Goal: Information Seeking & Learning: Learn about a topic

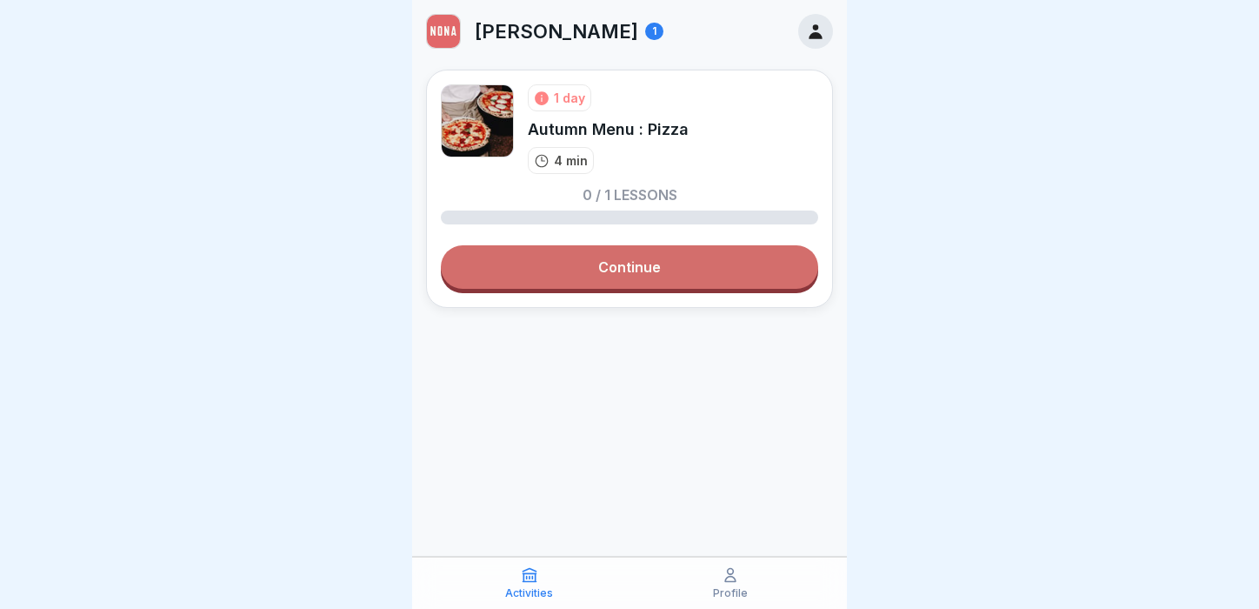
click at [643, 269] on link "Continue" at bounding box center [629, 266] width 377 height 43
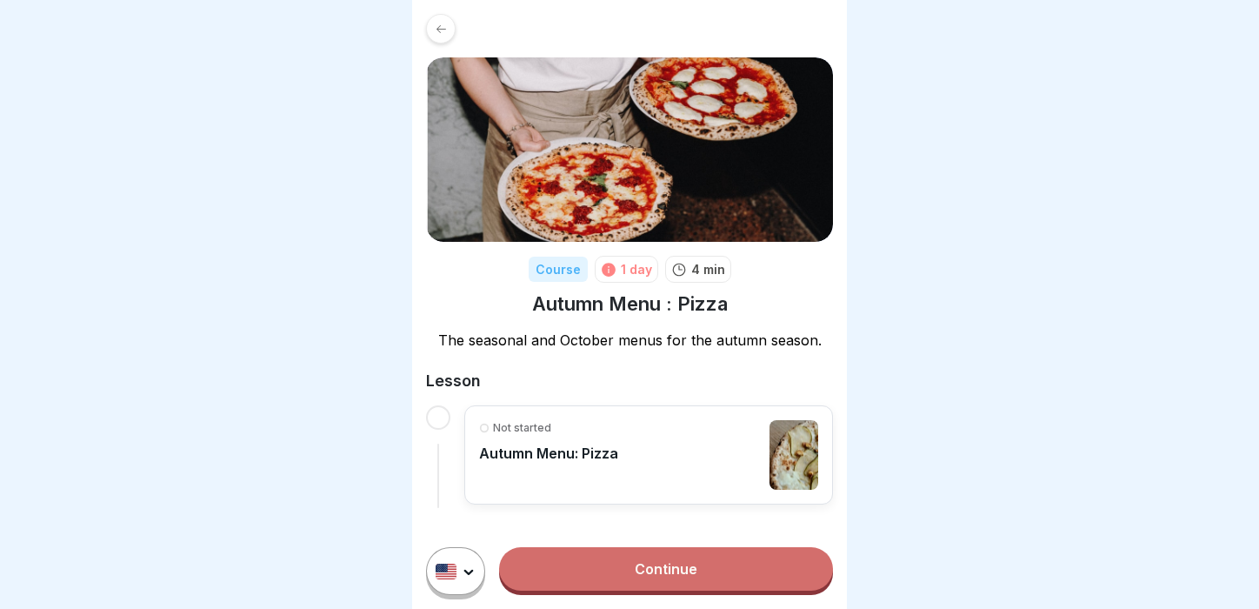
click at [443, 417] on div at bounding box center [438, 417] width 24 height 24
click at [536, 459] on p "Autumn Menu: Pizza" at bounding box center [548, 452] width 139 height 17
click at [449, 573] on html "Course 1 day 4 min Autumn Menu : Pizza The seasonal and October menus for the a…" at bounding box center [629, 304] width 1259 height 609
click at [474, 507] on div "English" at bounding box center [530, 517] width 207 height 34
click at [562, 447] on p "Autumn Menu: Pizza" at bounding box center [548, 452] width 139 height 17
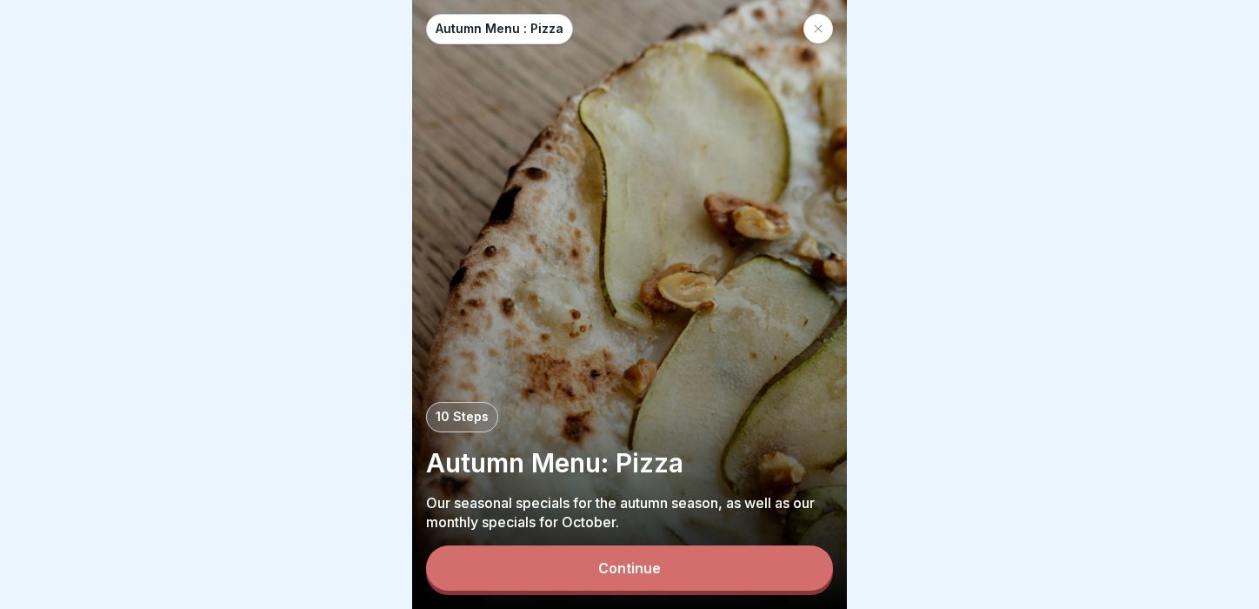
click at [632, 570] on div "Continue" at bounding box center [629, 568] width 63 height 16
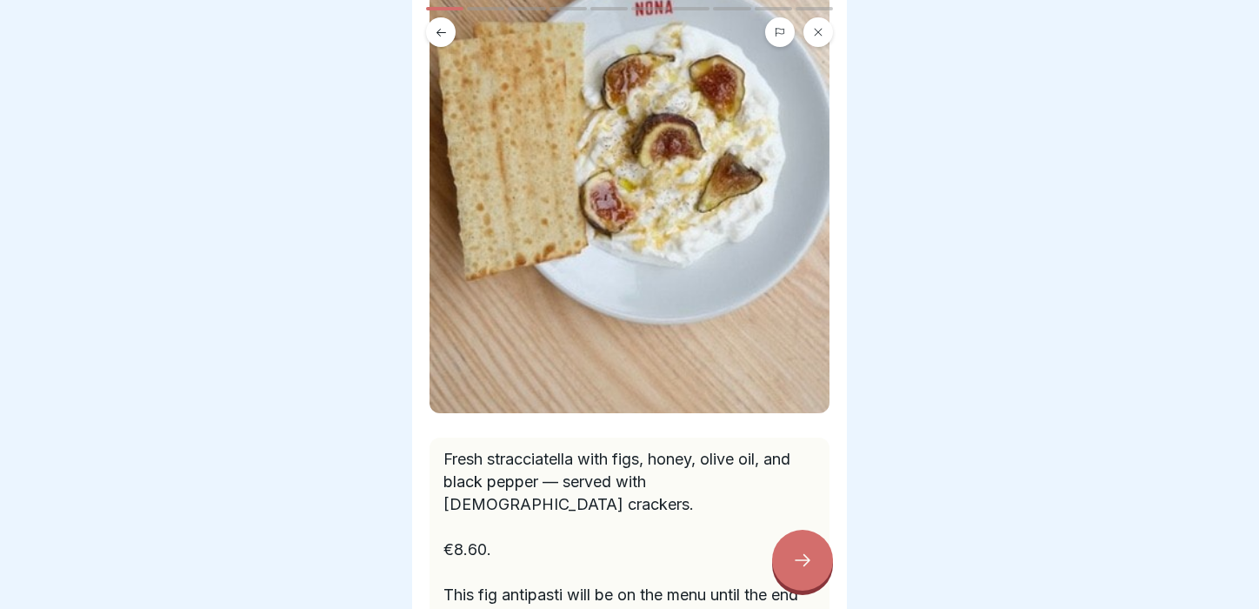
scroll to position [184, 0]
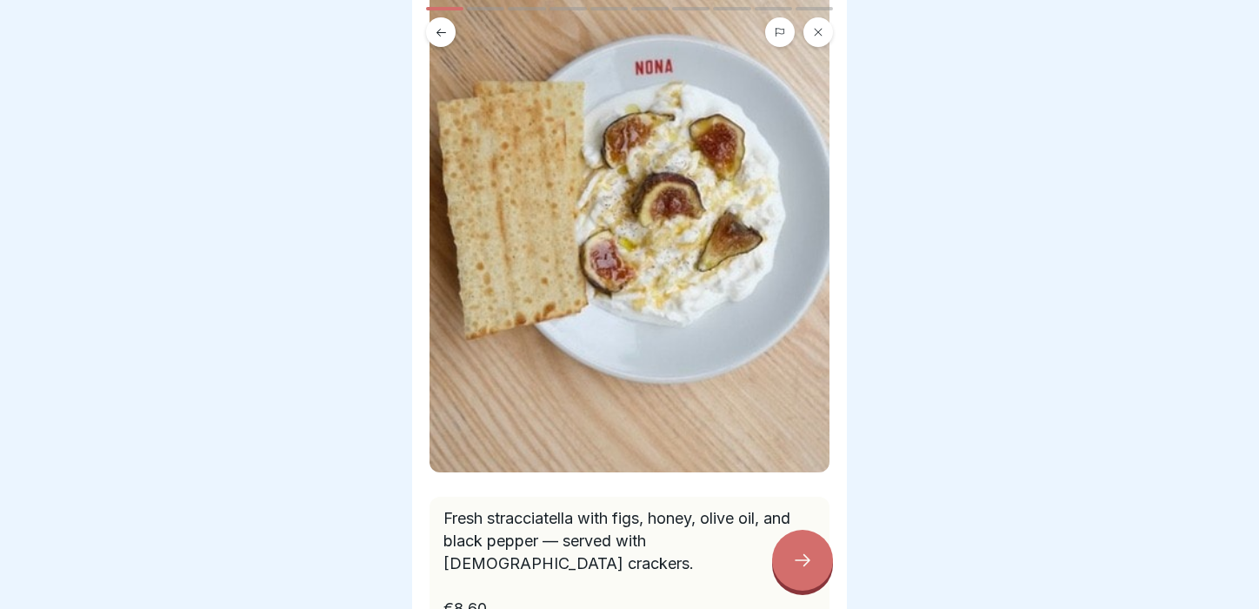
click at [801, 565] on icon at bounding box center [802, 559] width 21 height 21
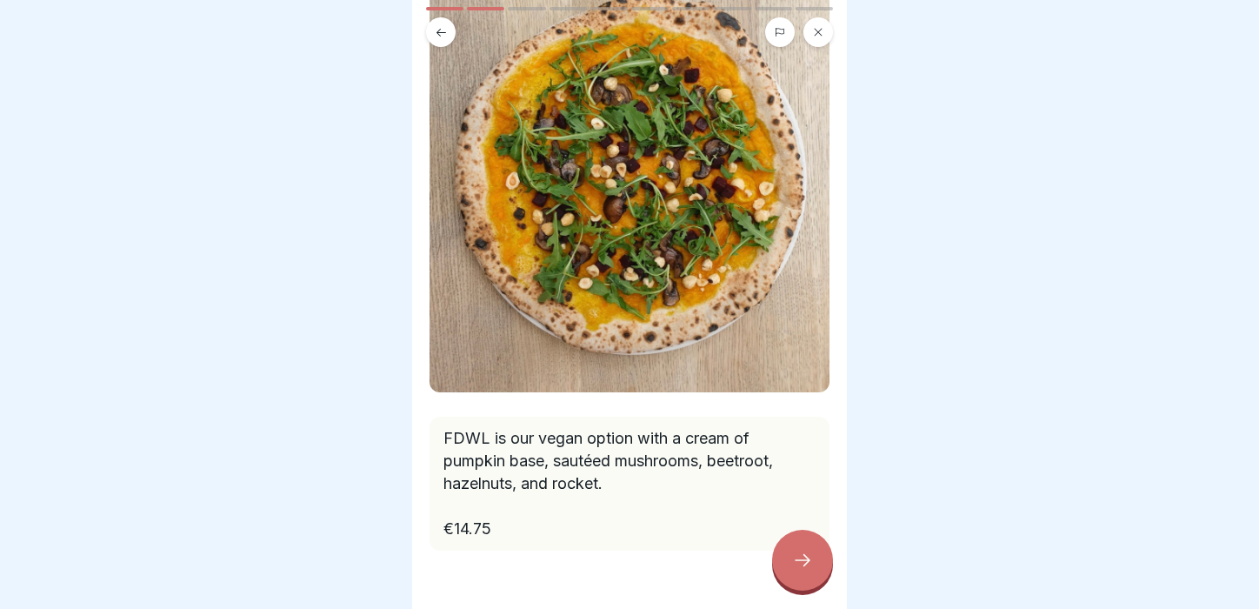
scroll to position [247, 0]
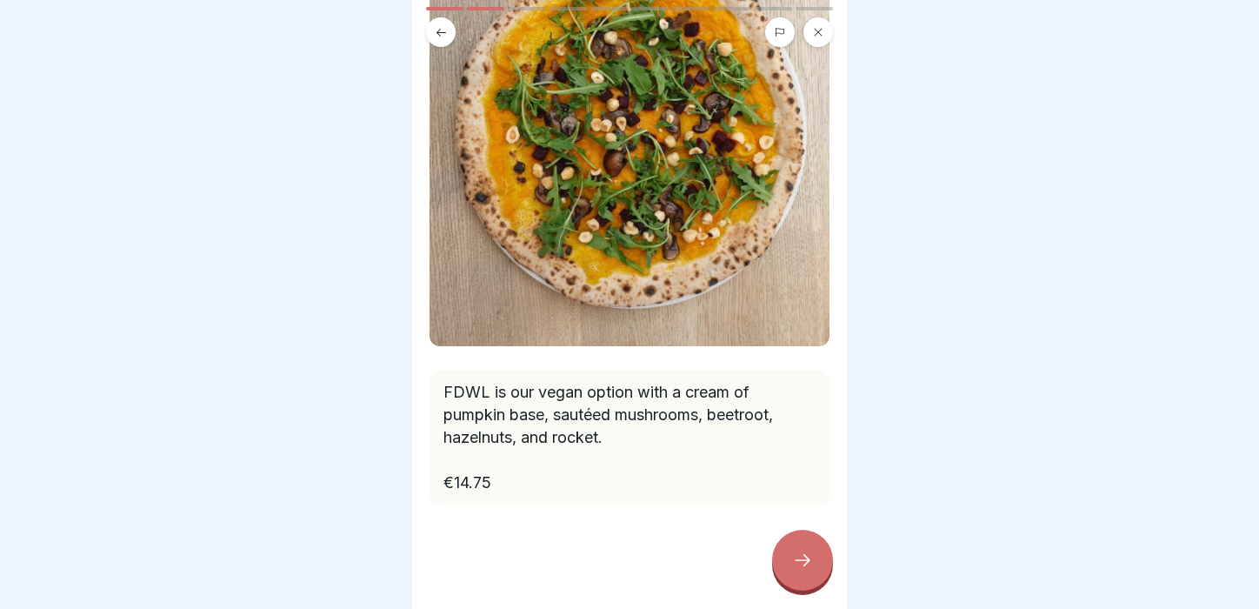
click at [797, 571] on div at bounding box center [802, 559] width 61 height 61
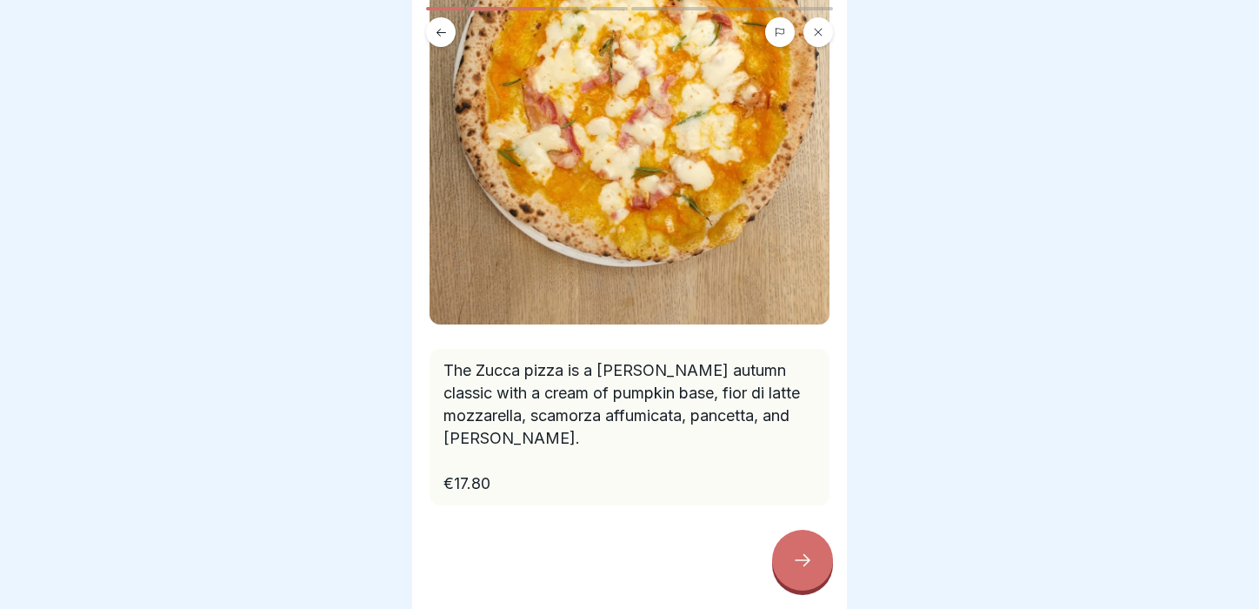
scroll to position [191, 0]
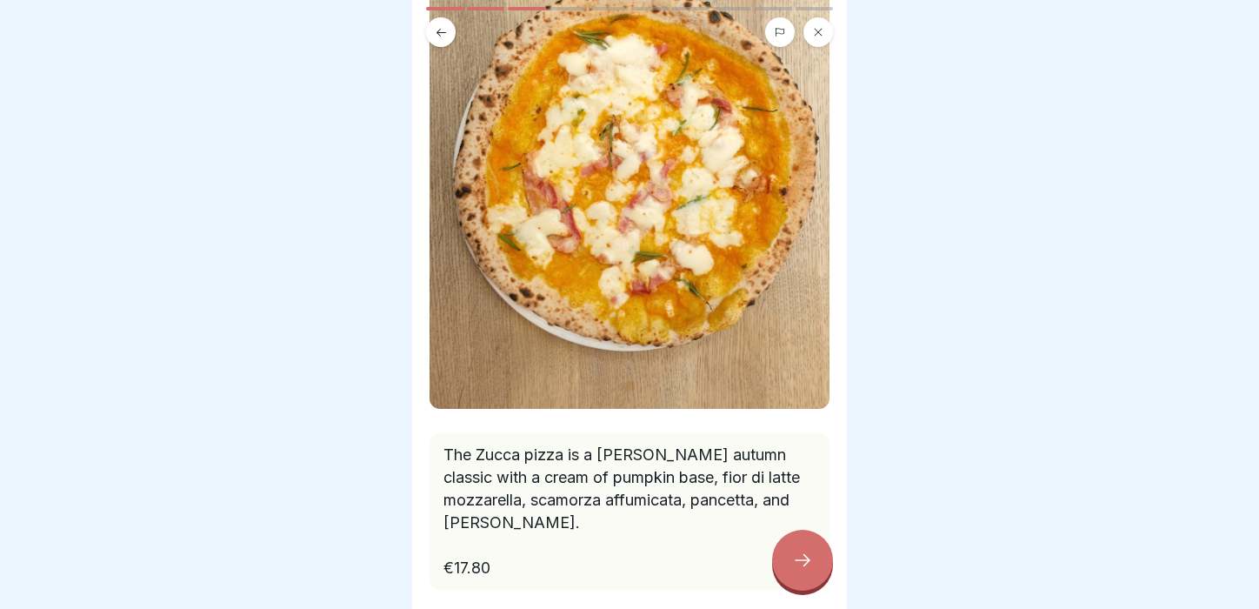
click at [791, 539] on div at bounding box center [802, 559] width 61 height 61
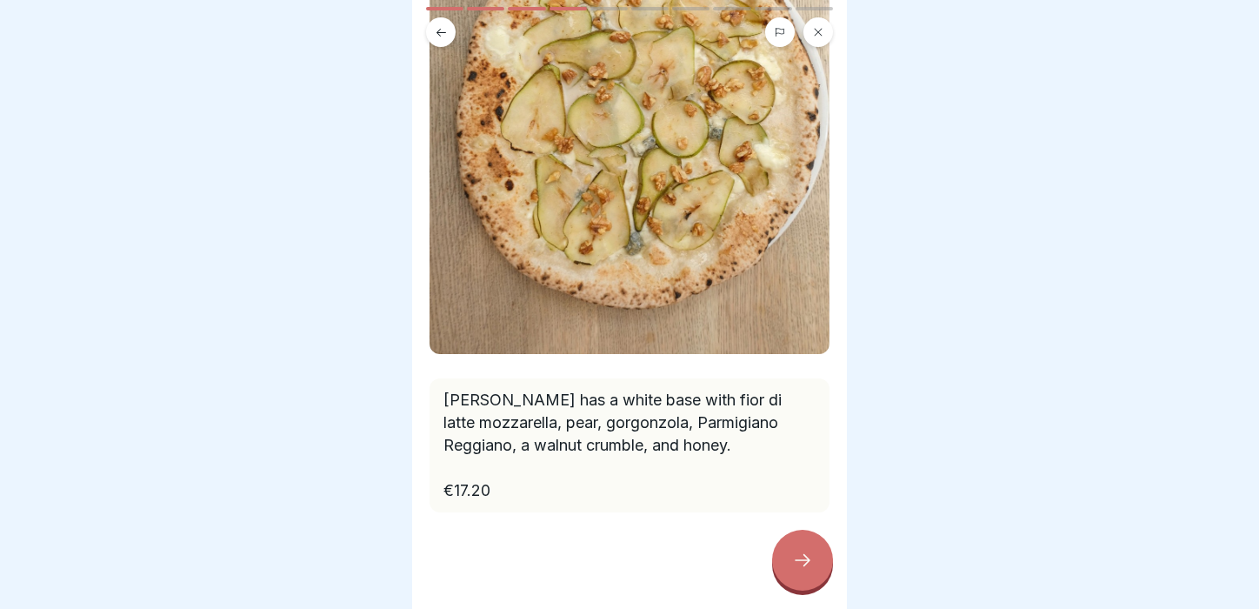
scroll to position [229, 0]
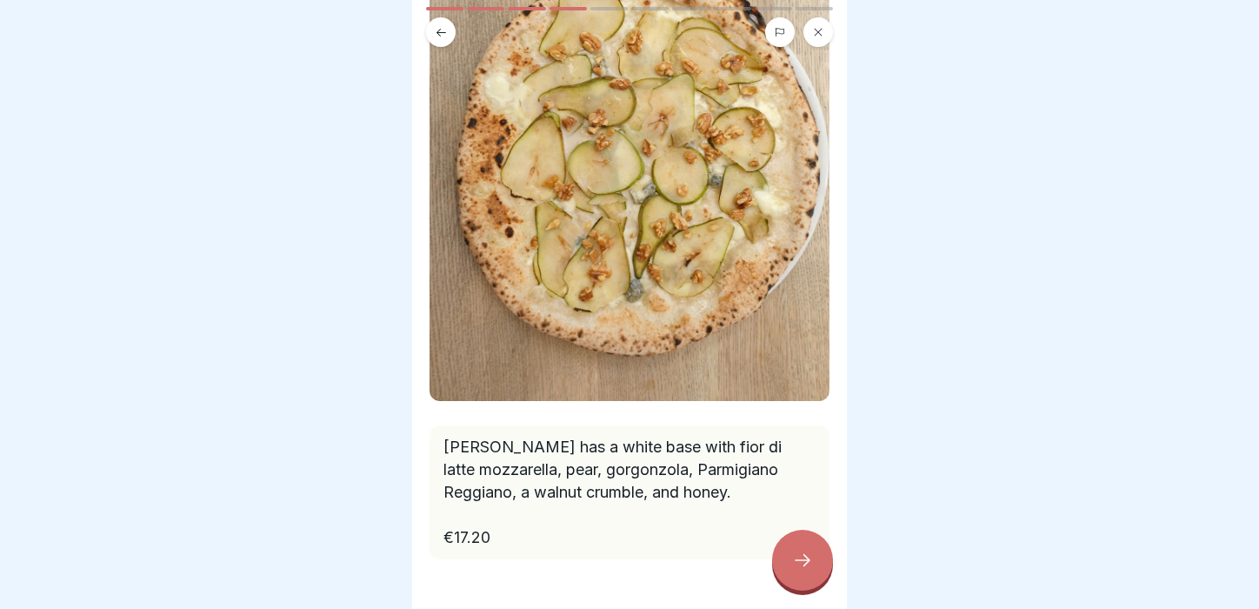
click at [807, 539] on div at bounding box center [802, 559] width 61 height 61
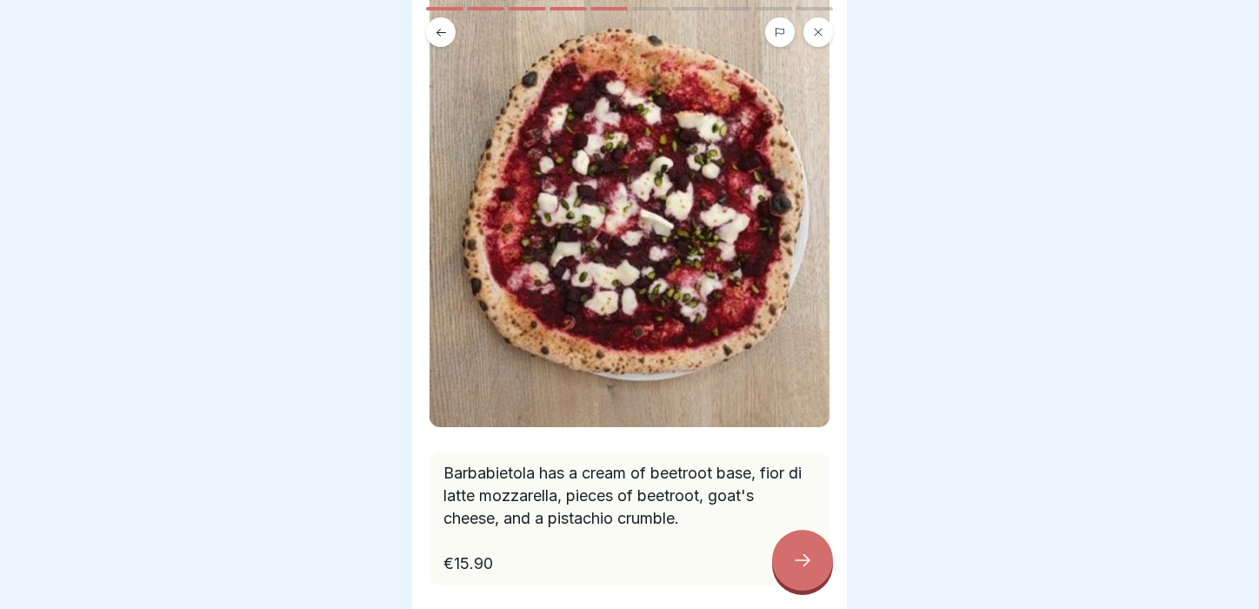
scroll to position [134, 0]
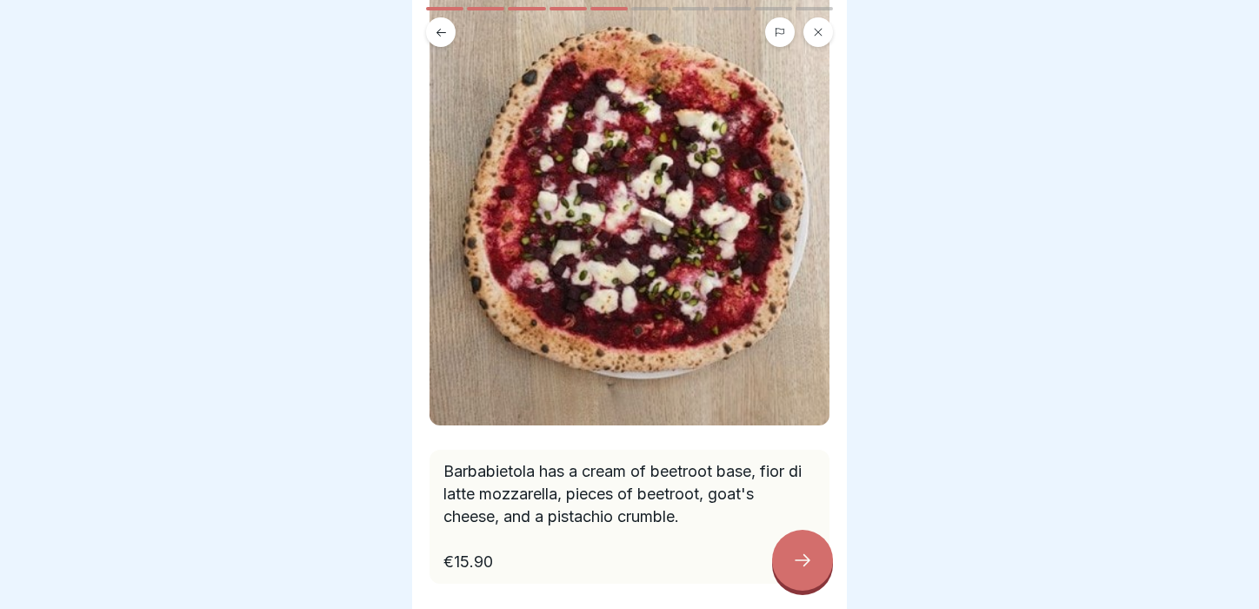
click at [798, 566] on icon at bounding box center [802, 559] width 21 height 21
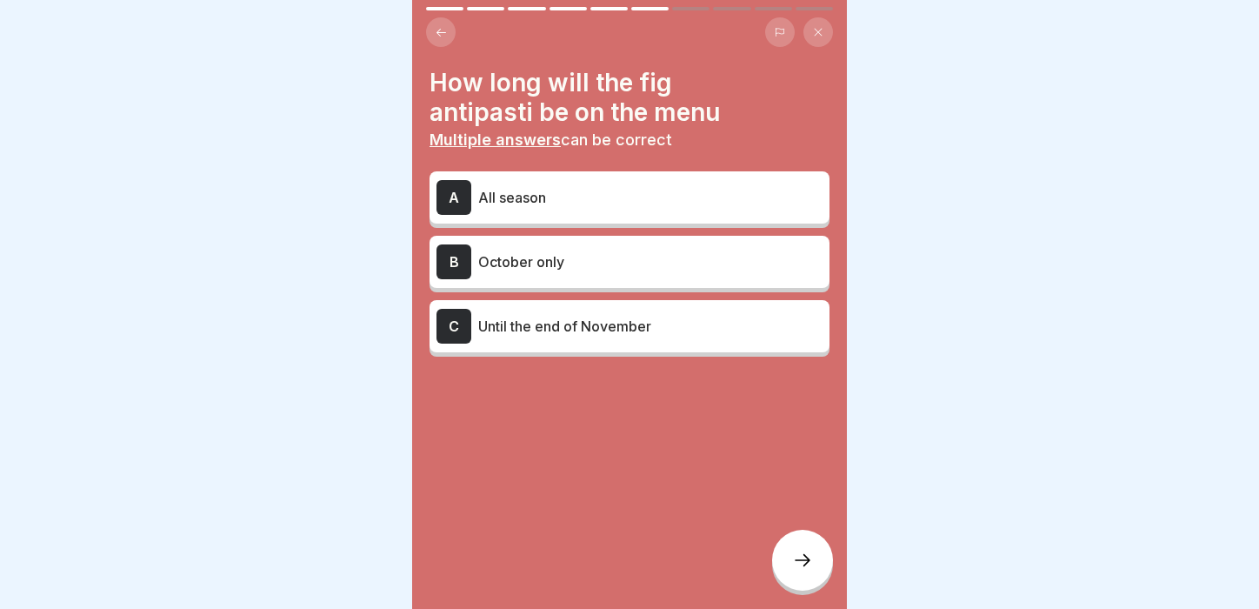
click at [686, 342] on div "C Until the end of November" at bounding box center [629, 326] width 386 height 35
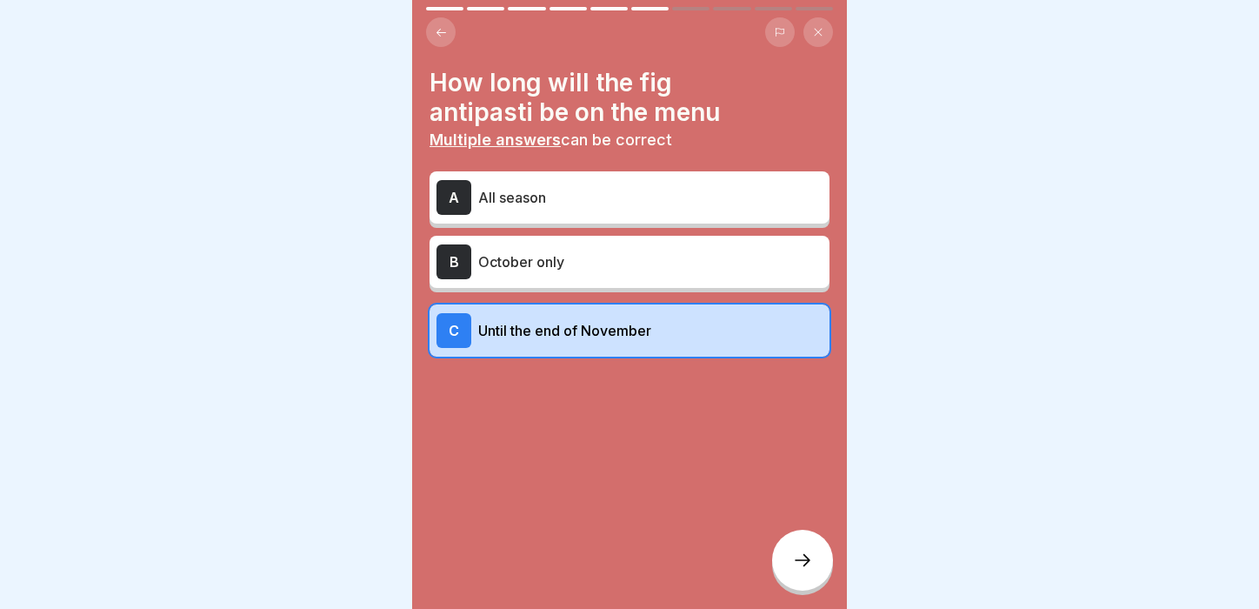
click at [793, 541] on div at bounding box center [802, 559] width 61 height 61
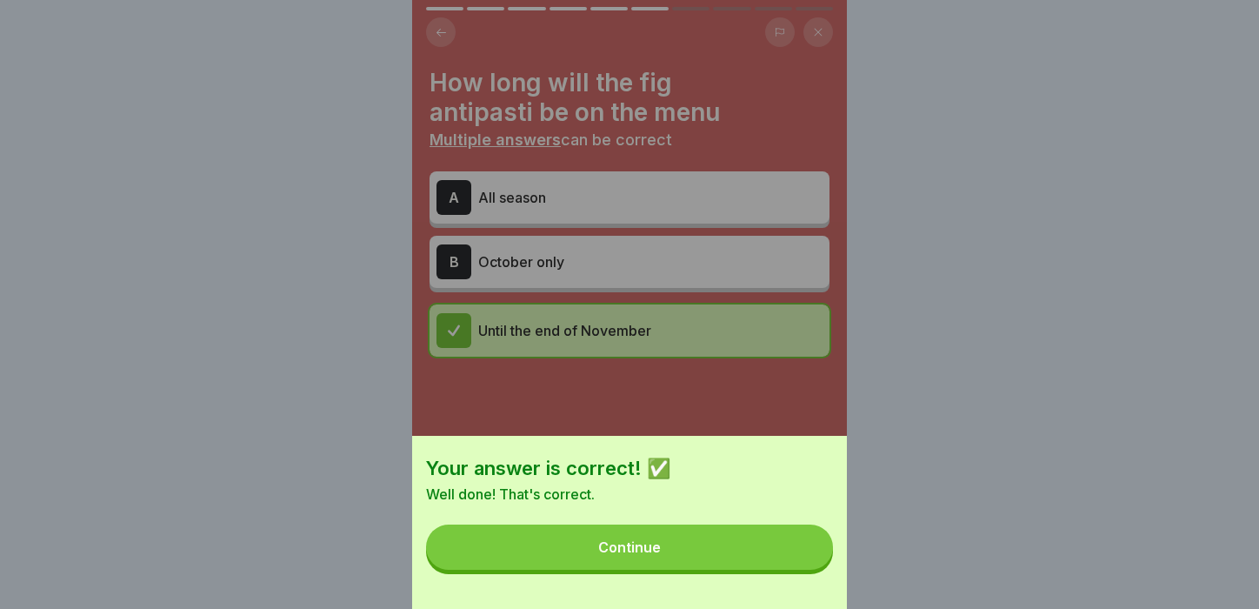
click at [793, 560] on button "Continue" at bounding box center [629, 546] width 407 height 45
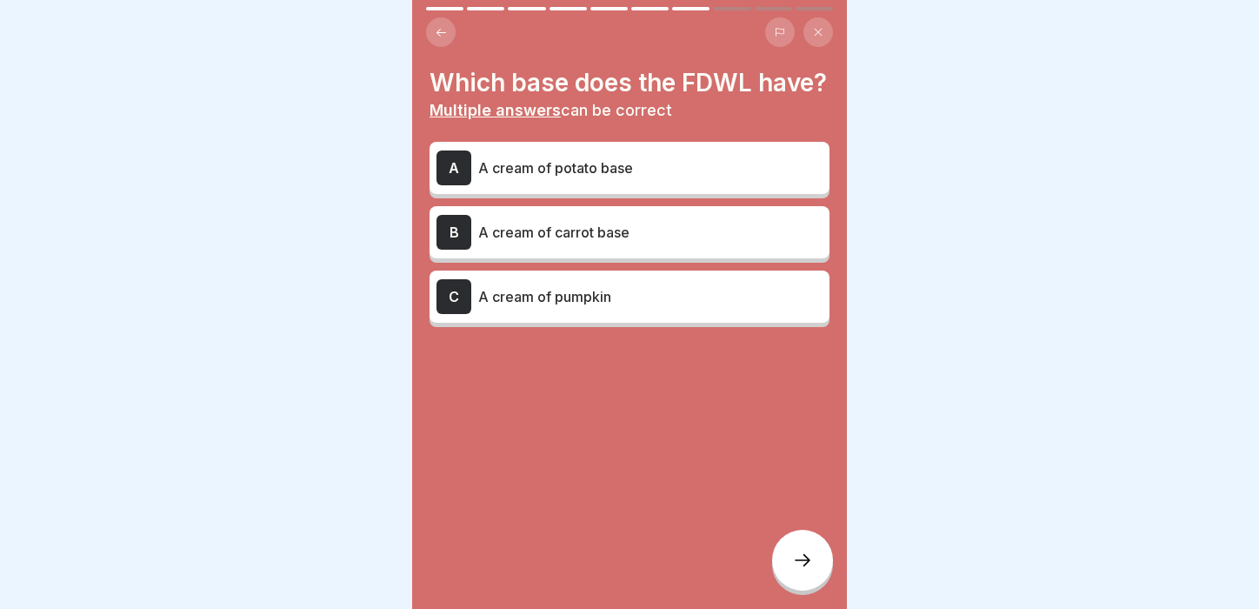
click at [757, 314] on div "C A cream of pumpkin" at bounding box center [629, 296] width 400 height 52
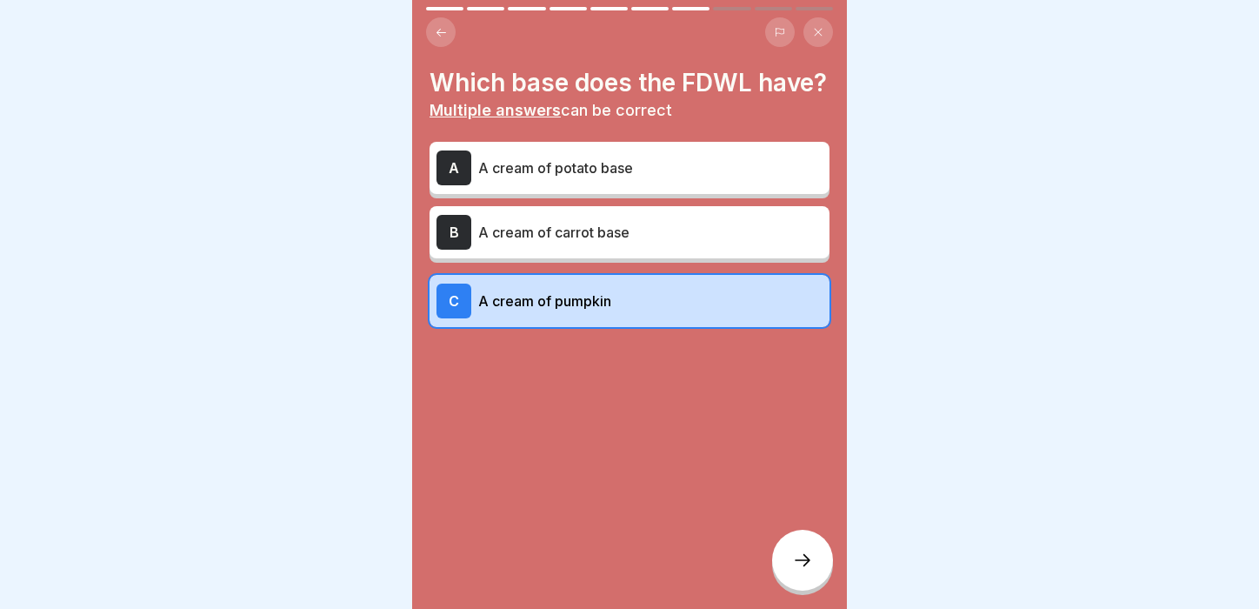
click at [800, 559] on icon at bounding box center [802, 559] width 21 height 21
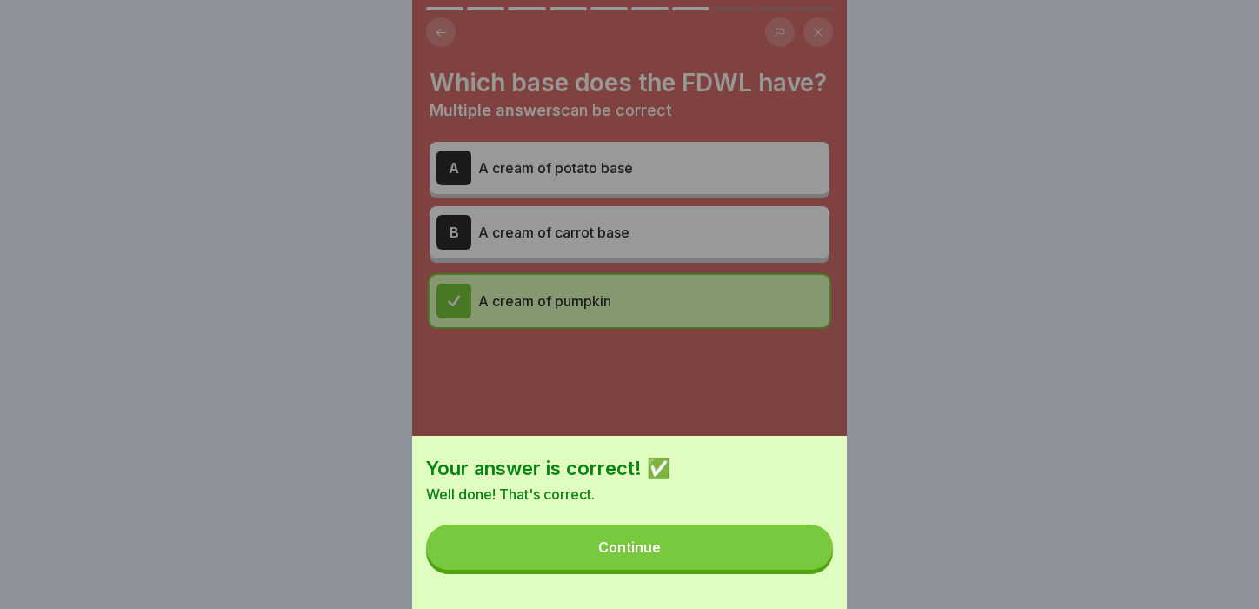
click at [800, 559] on button "Continue" at bounding box center [629, 546] width 407 height 45
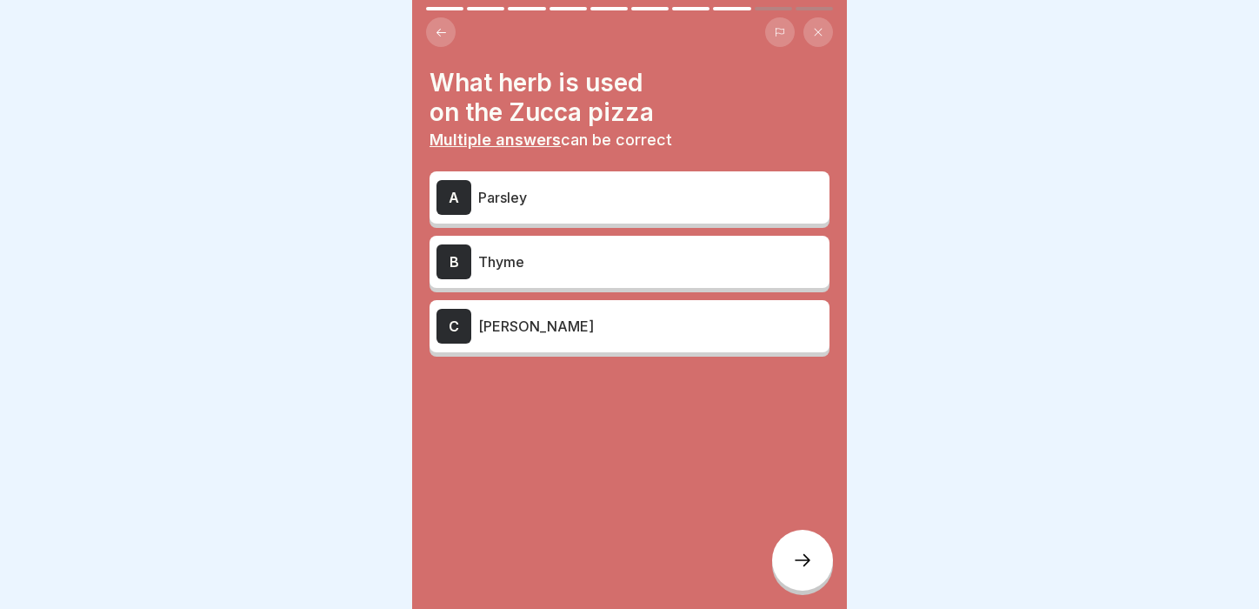
click at [758, 321] on p "[PERSON_NAME]" at bounding box center [650, 326] width 344 height 21
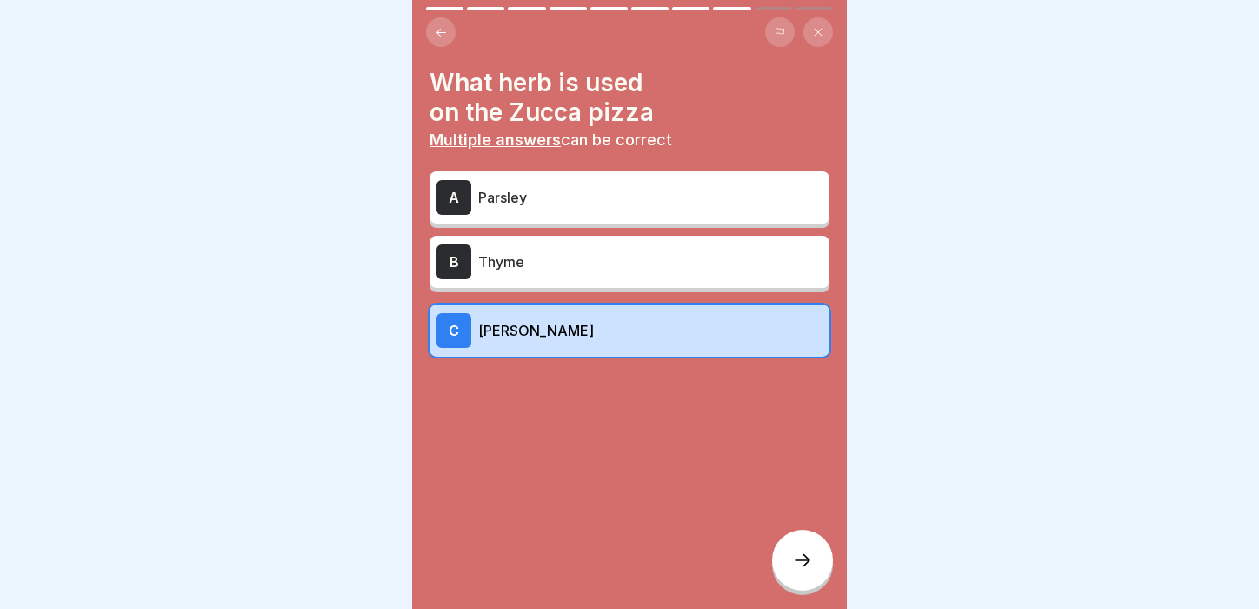
click at [786, 556] on div at bounding box center [802, 559] width 61 height 61
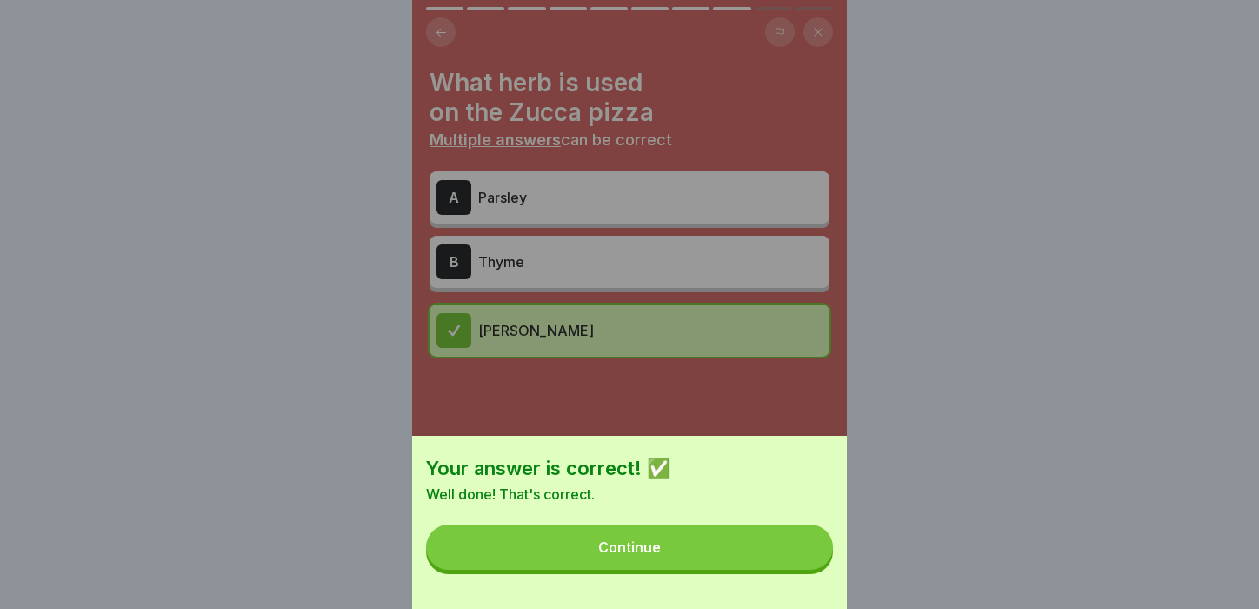
click at [786, 558] on button "Continue" at bounding box center [629, 546] width 407 height 45
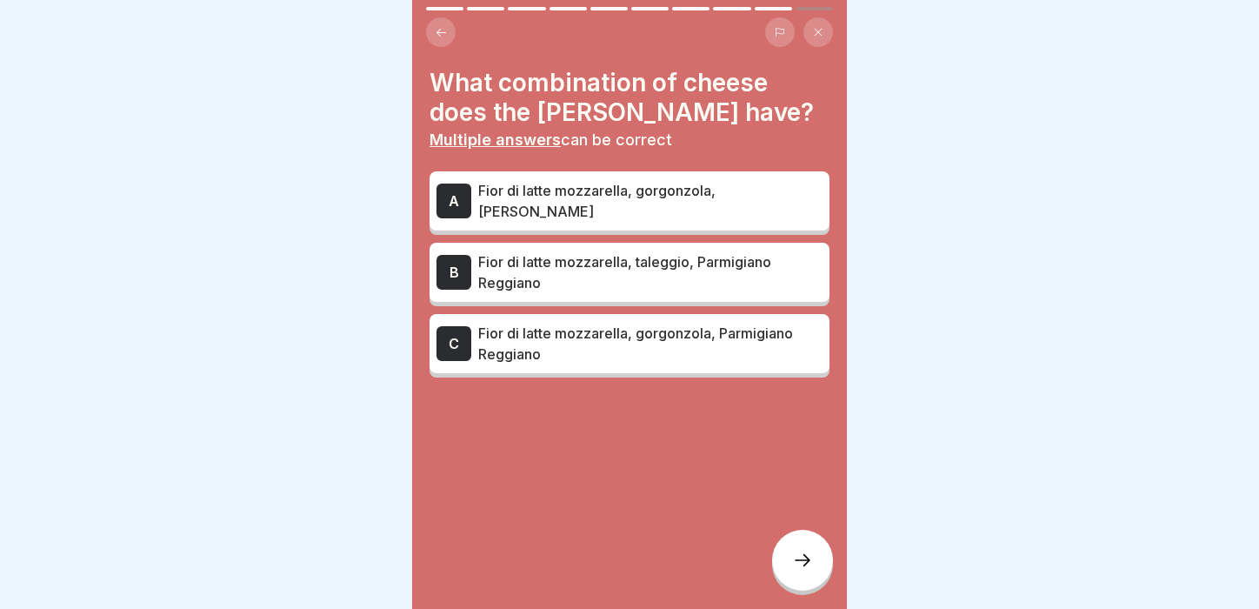
click at [745, 330] on p "Fior di latte mozzarella, gorgonzola, Parmigiano Reggiano" at bounding box center [650, 344] width 344 height 42
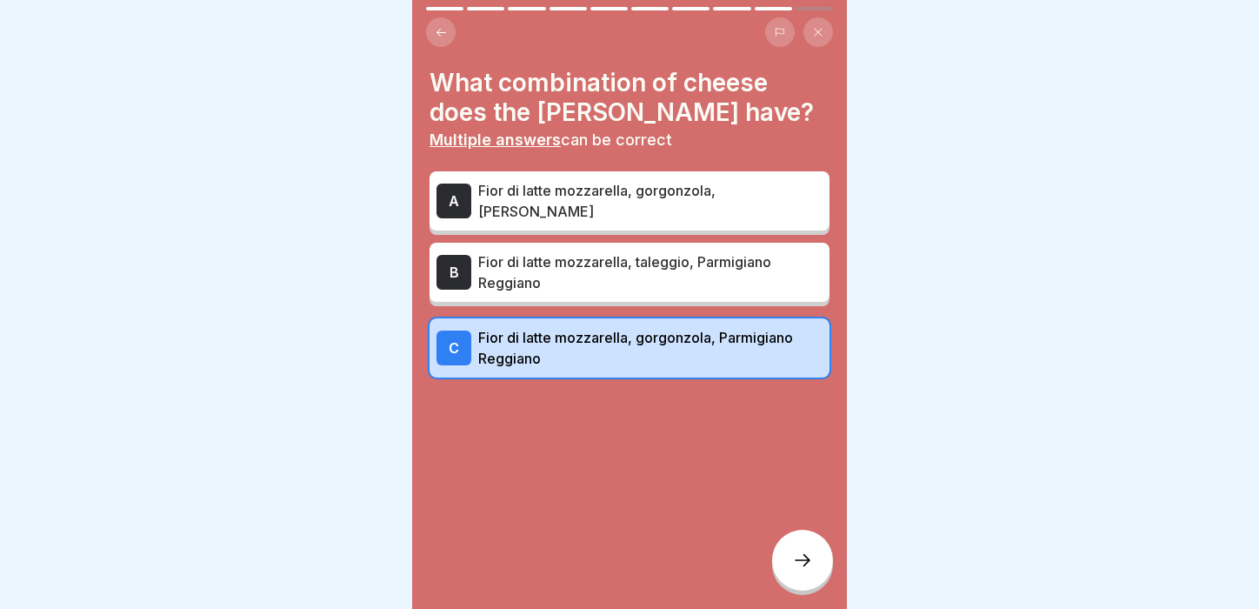
click at [806, 556] on icon at bounding box center [802, 559] width 21 height 21
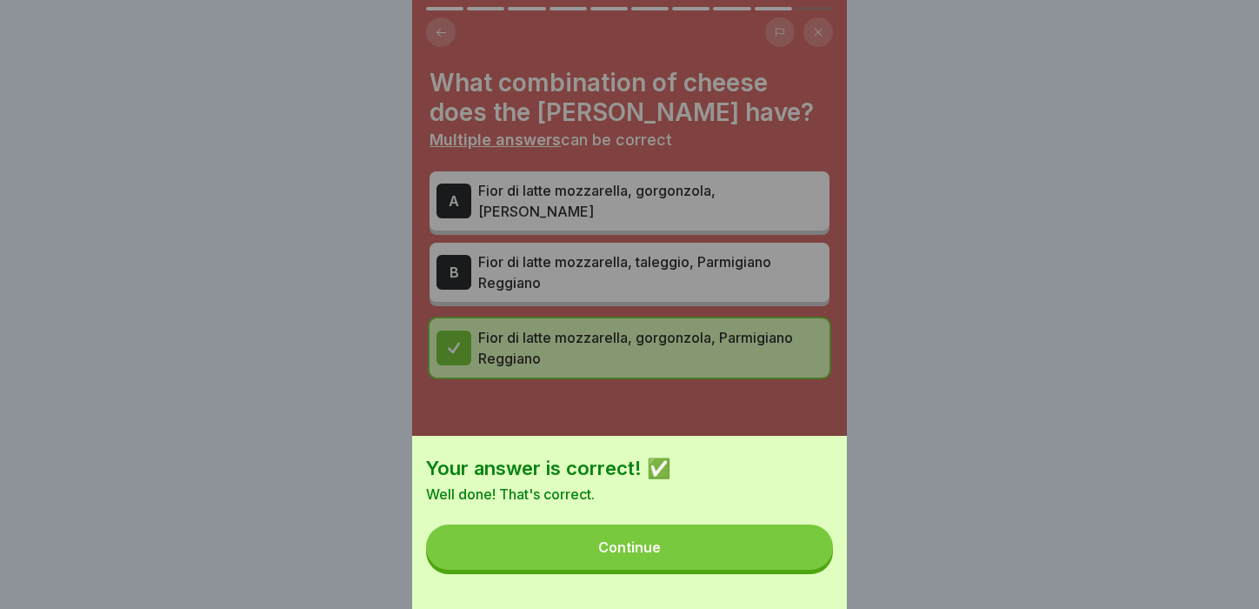
click at [805, 556] on button "Continue" at bounding box center [629, 546] width 407 height 45
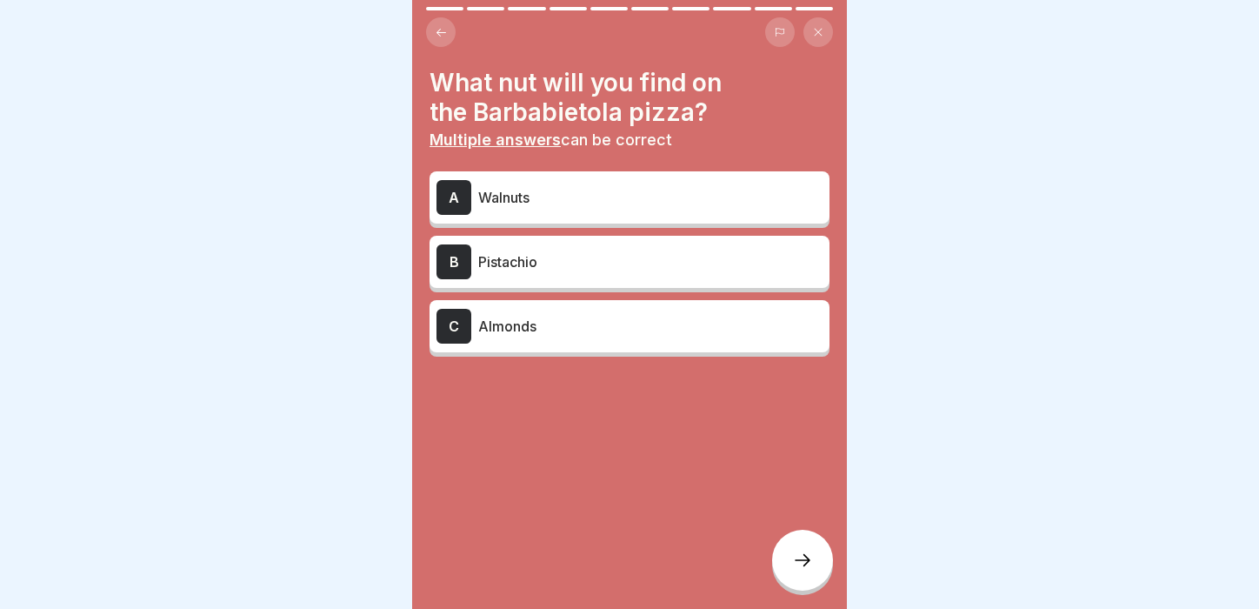
click at [716, 270] on p "Pistachio" at bounding box center [650, 261] width 344 height 21
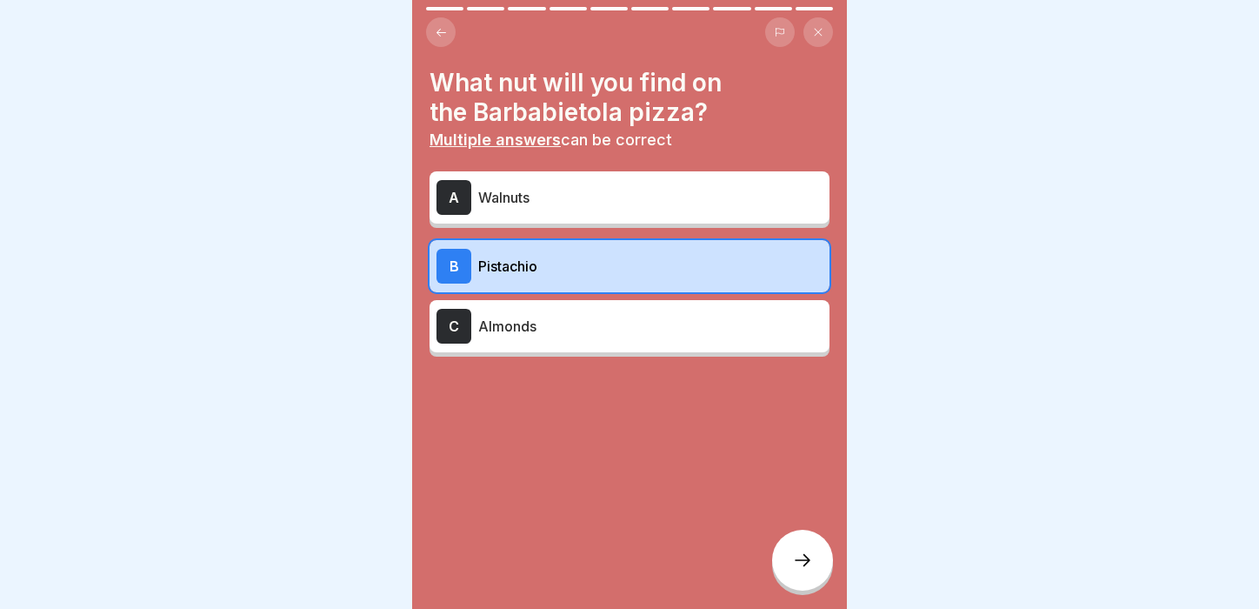
click at [793, 548] on div at bounding box center [802, 559] width 61 height 61
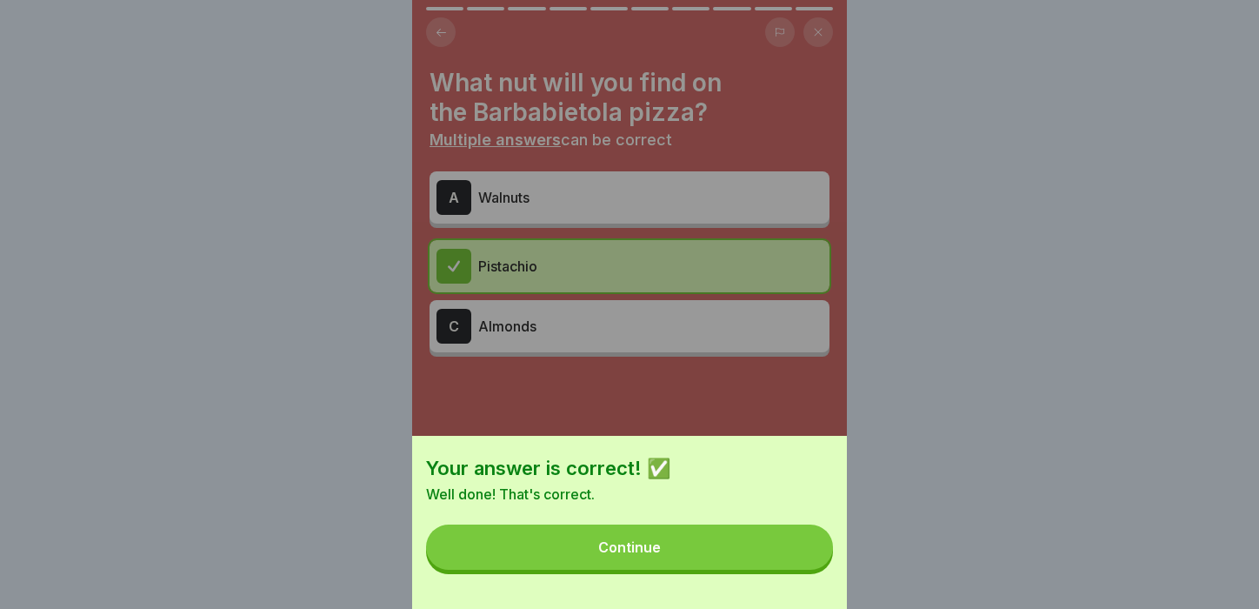
click at [787, 549] on button "Continue" at bounding box center [629, 546] width 407 height 45
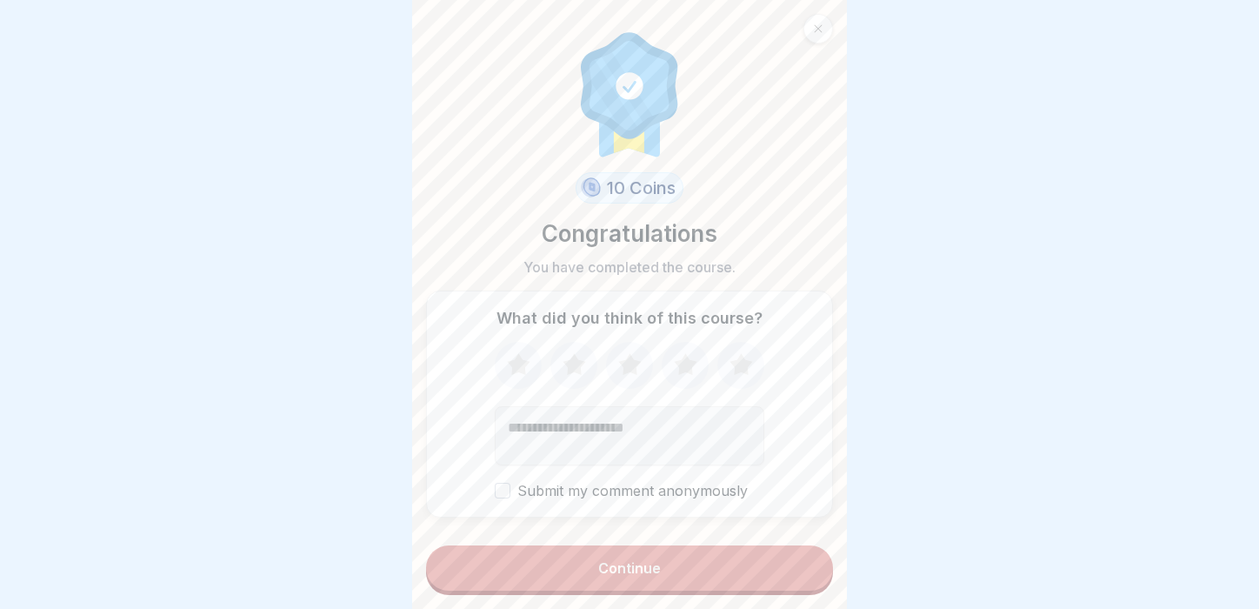
click at [623, 573] on div "Continue" at bounding box center [629, 568] width 63 height 16
